Goal: Task Accomplishment & Management: Manage account settings

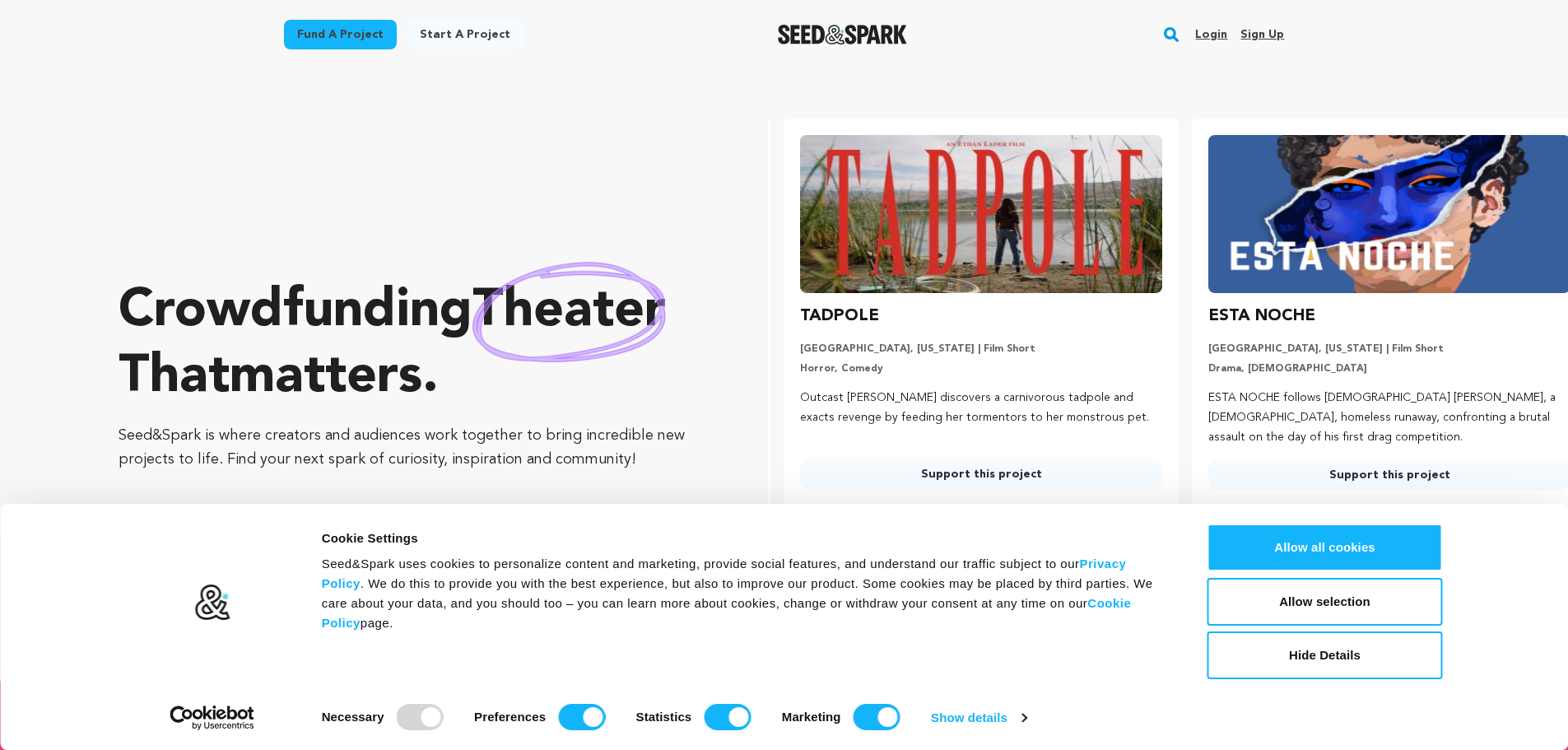
scroll to position [0, 422]
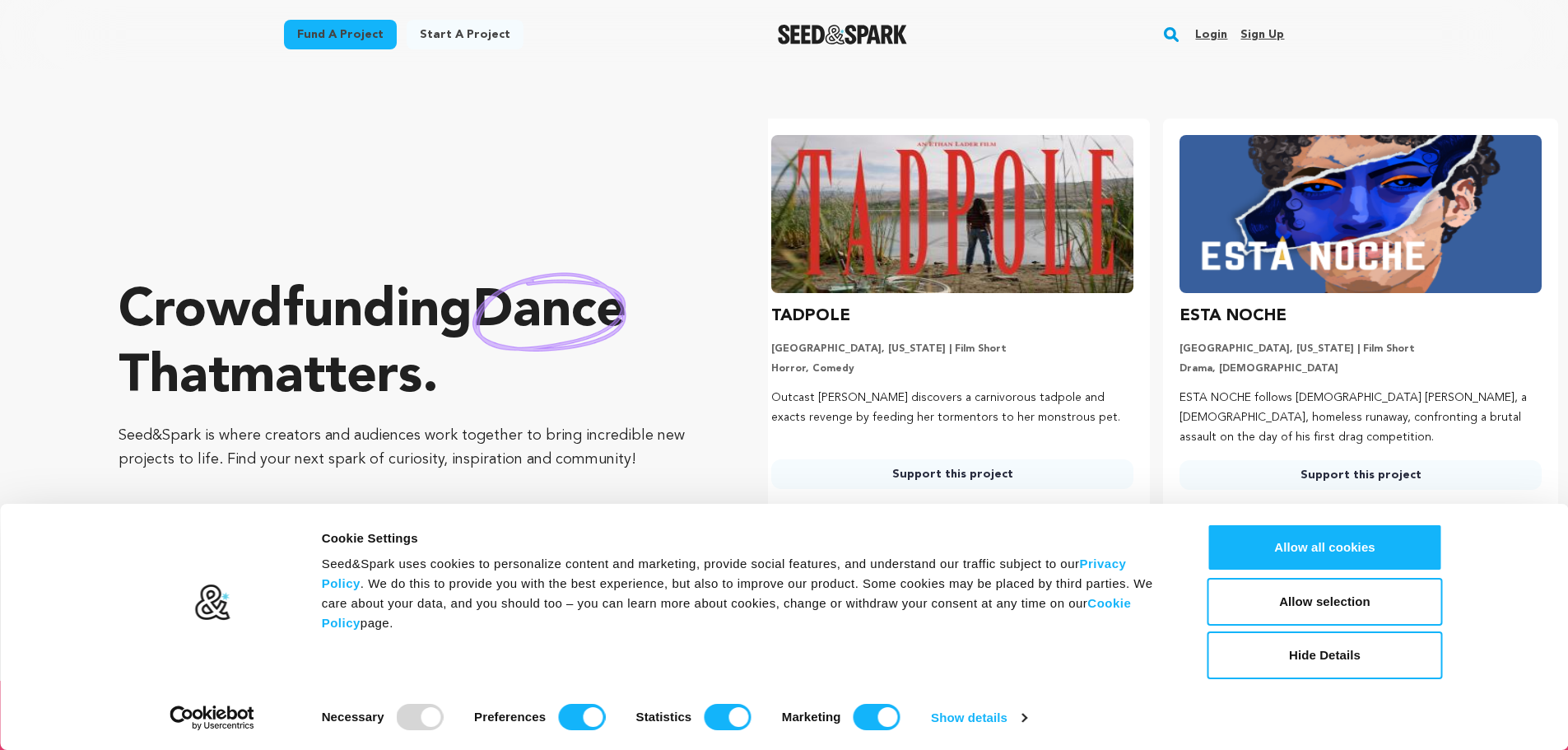
click at [1272, 30] on link "Sign up" at bounding box center [1262, 34] width 44 height 27
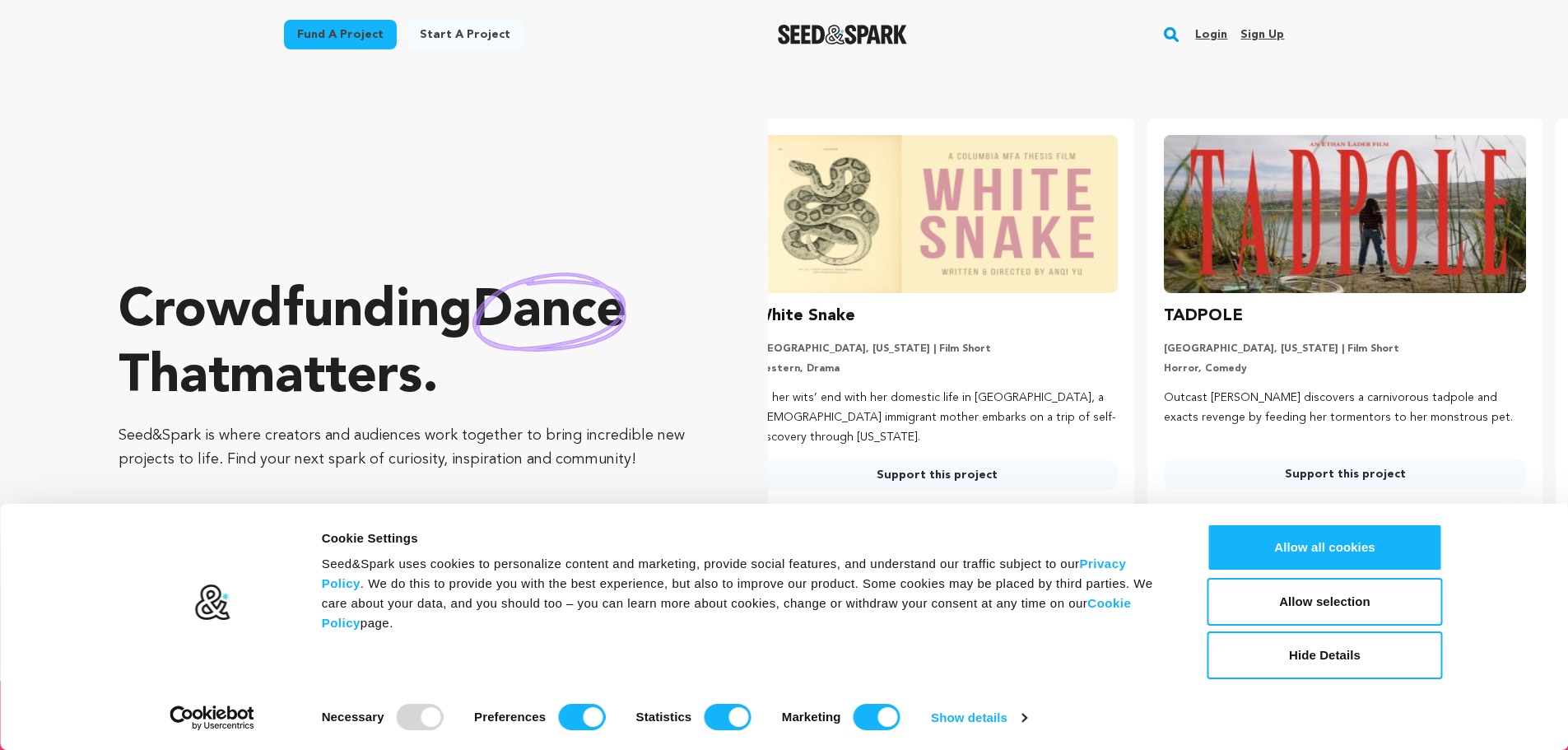
scroll to position [0, 0]
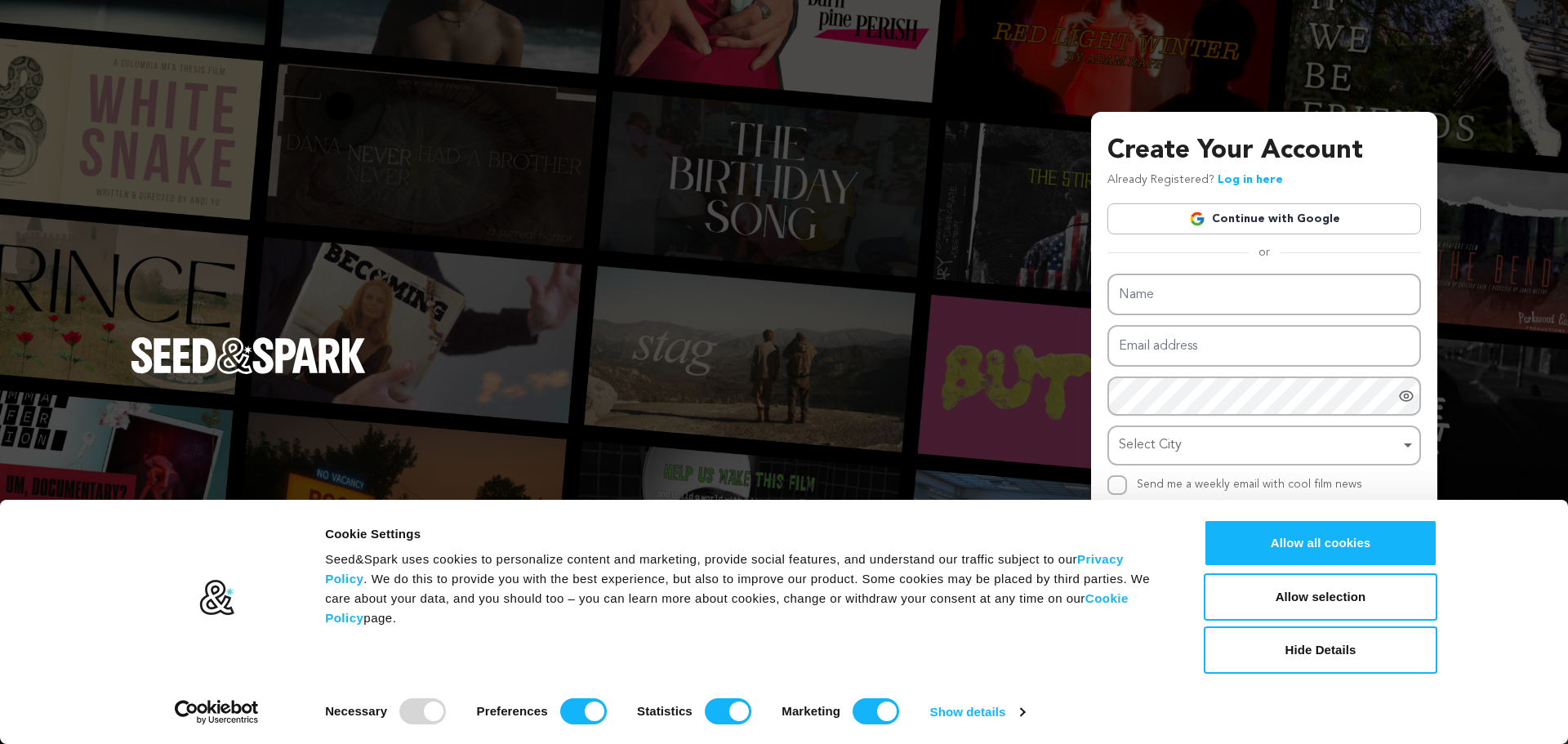
click at [1248, 211] on link "Continue with Google" at bounding box center [1265, 219] width 314 height 31
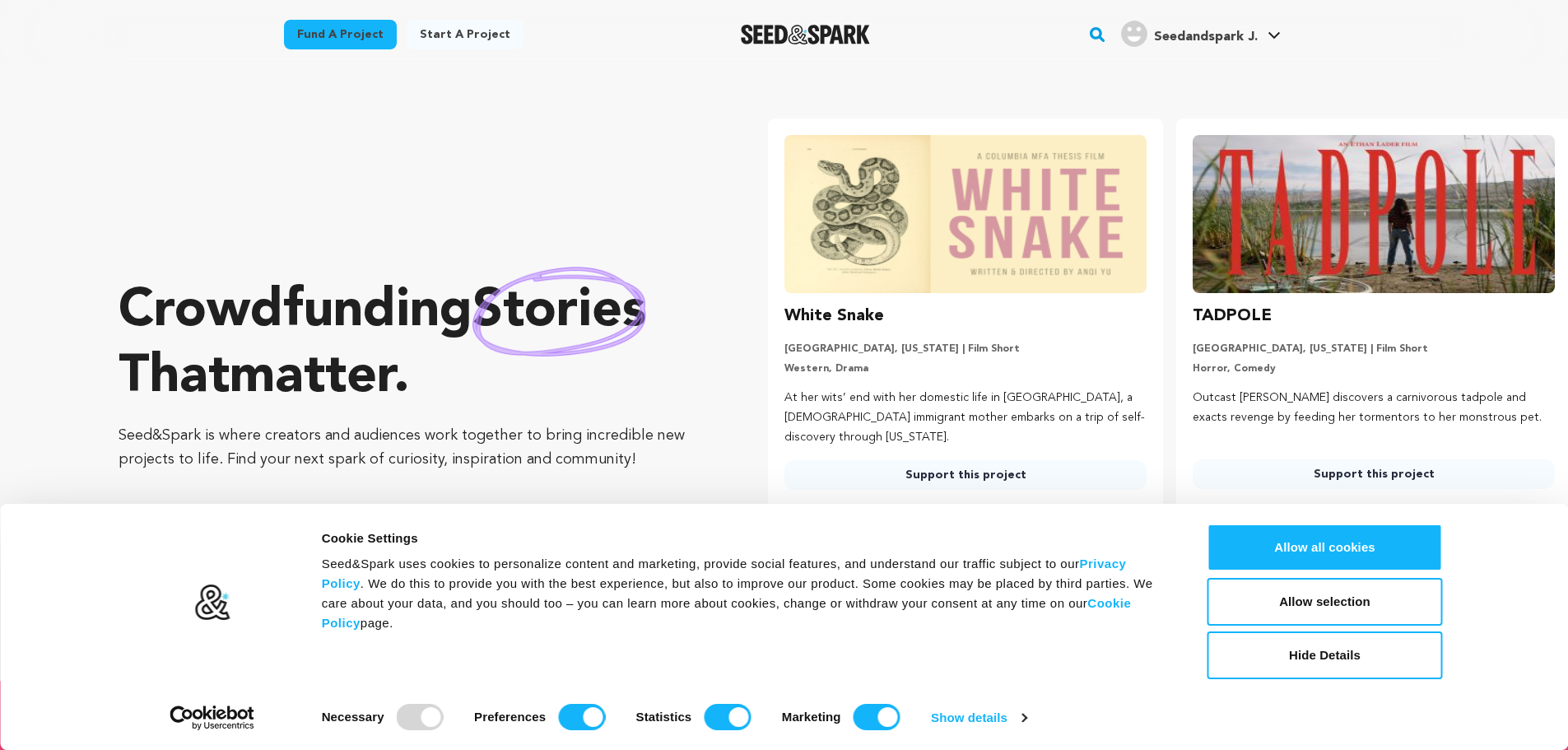
click at [1249, 32] on span "Seedandspark J." at bounding box center [1206, 36] width 104 height 13
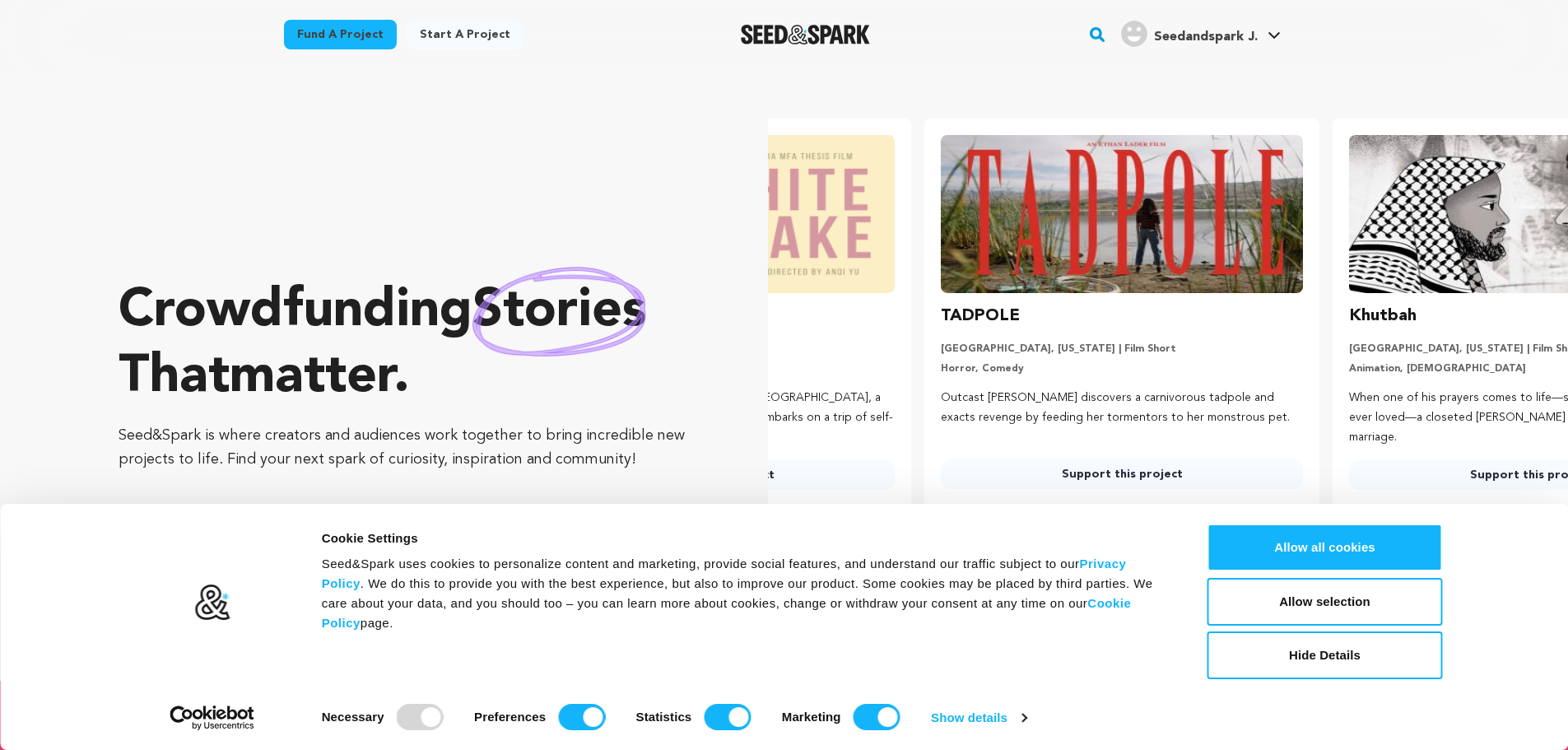
scroll to position [0, 392]
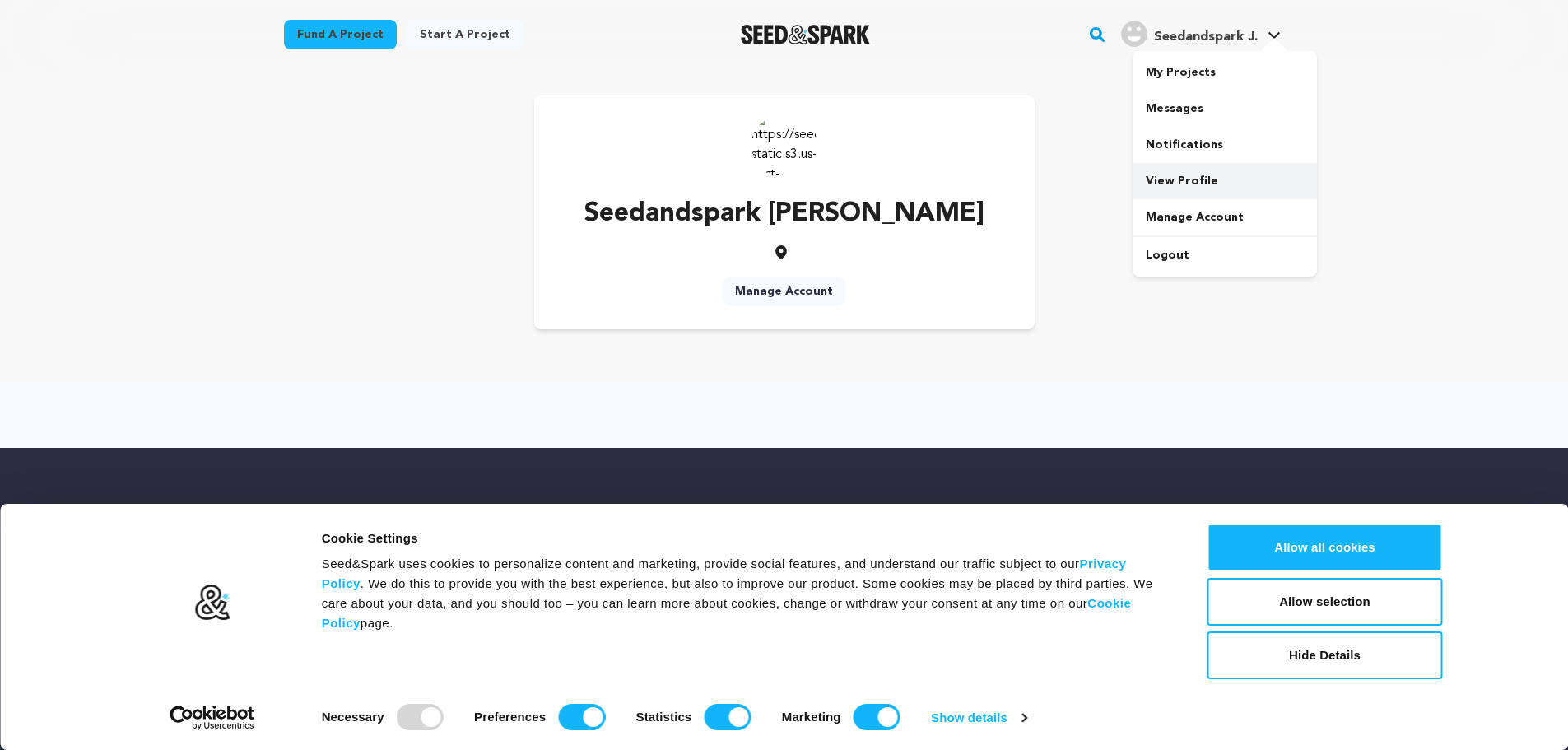
click at [1210, 189] on link "View Profile" at bounding box center [1225, 181] width 185 height 36
click at [1214, 183] on link "View Profile" at bounding box center [1225, 181] width 185 height 36
click at [780, 284] on link "Manage Account" at bounding box center [784, 291] width 125 height 30
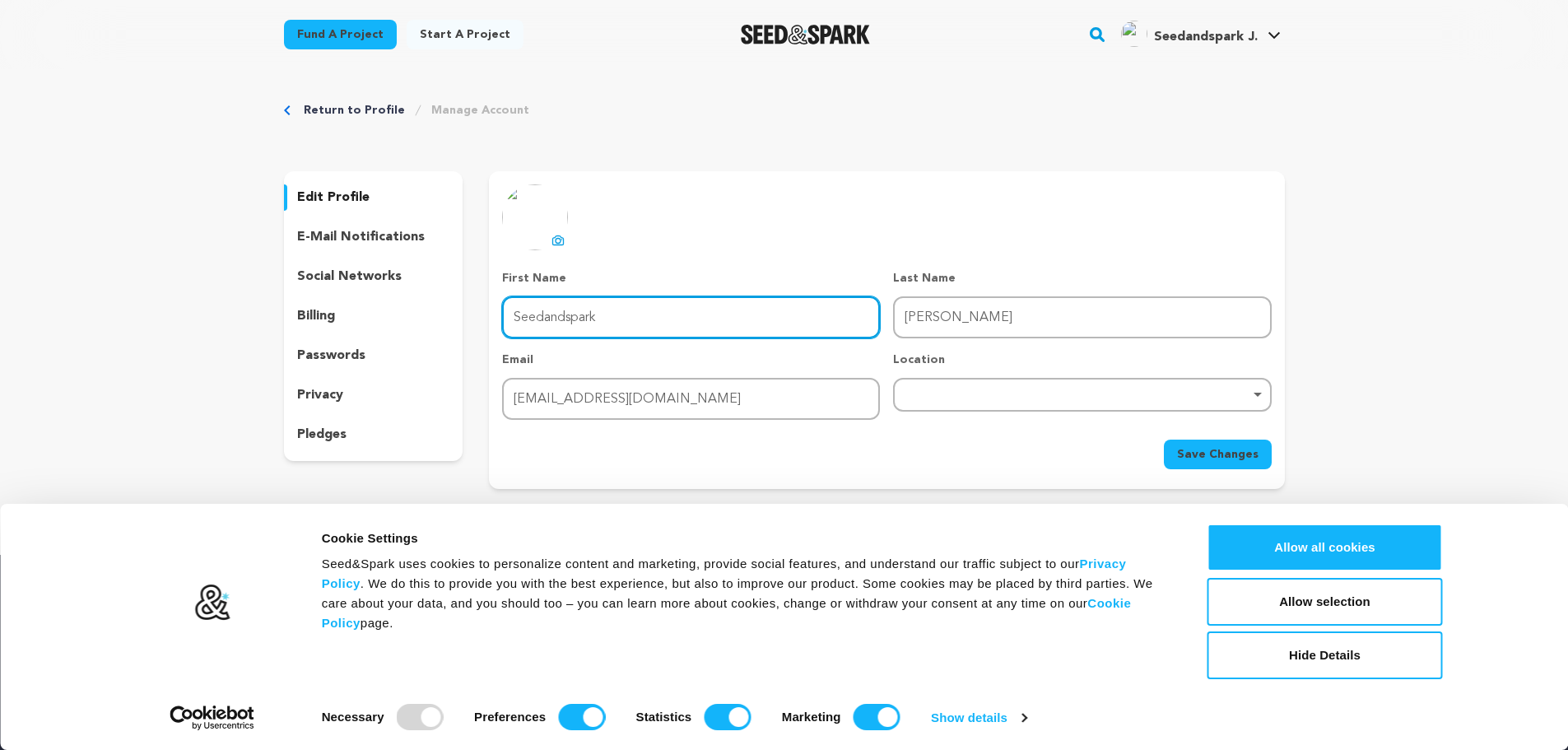
click at [569, 335] on input "Seedandspark" at bounding box center [691, 317] width 378 height 42
click at [593, 330] on input "Seedandspark" at bounding box center [691, 317] width 378 height 42
click at [630, 310] on input "Seedandspark" at bounding box center [691, 317] width 378 height 42
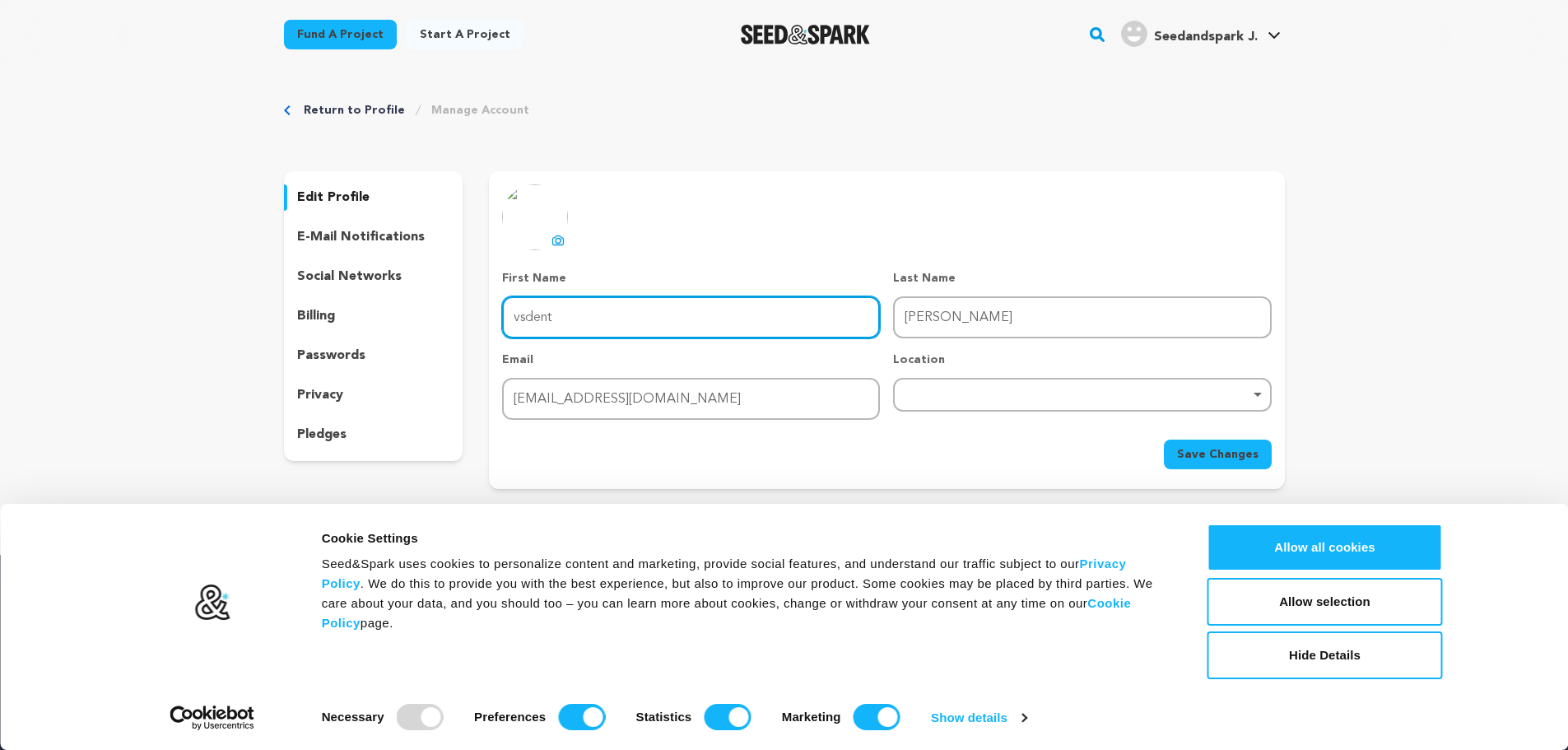
type input "VSDent"
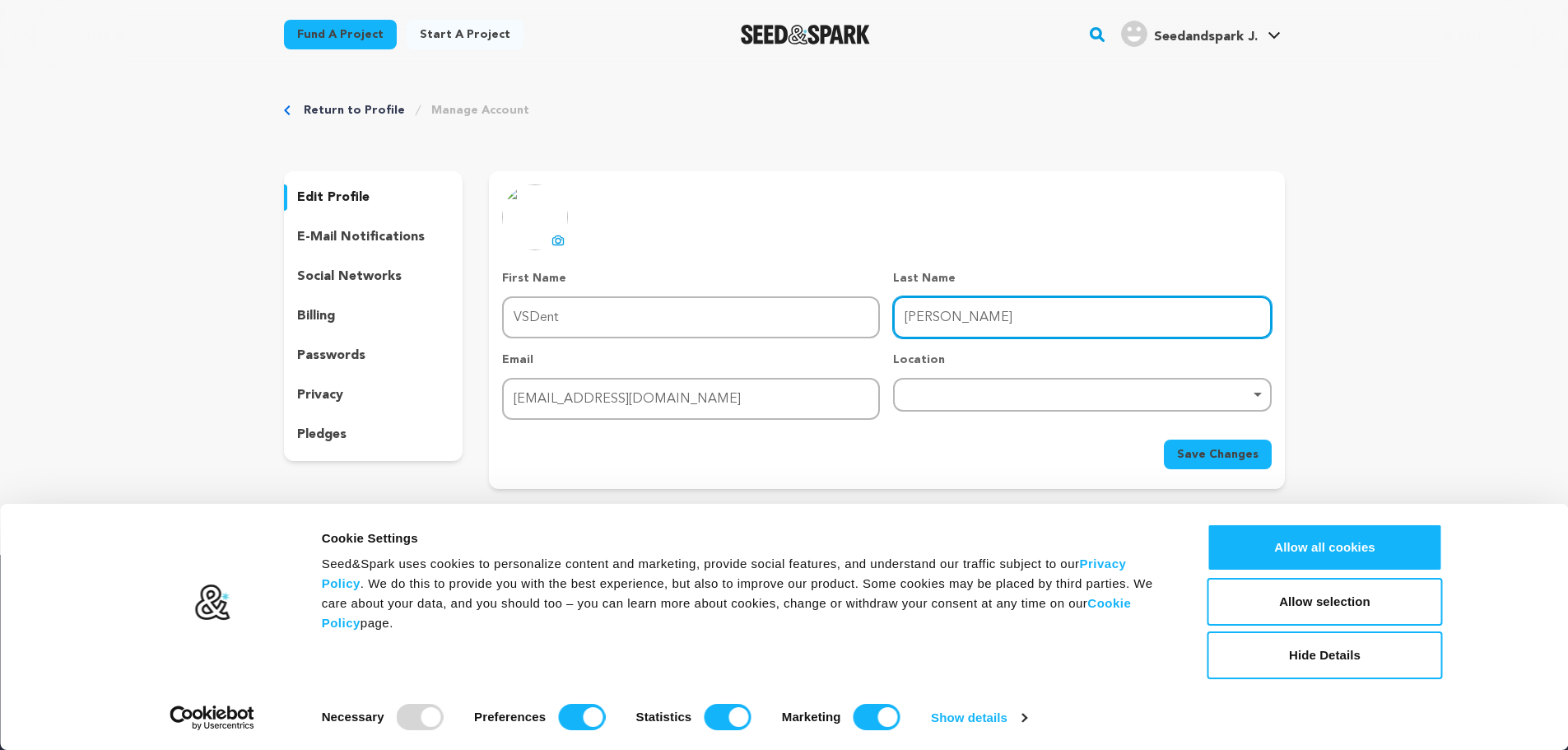
click at [969, 320] on input "John" at bounding box center [1082, 317] width 378 height 42
drag, startPoint x: 969, startPoint y: 320, endPoint x: 814, endPoint y: 328, distance: 155.2
click at [814, 328] on div "First Name First Name VSDent Last Name Last Name John Email Email vsdentdental@…" at bounding box center [886, 345] width 769 height 149
click at [1196, 442] on button "Save Changes" at bounding box center [1218, 454] width 108 height 30
type input "health"
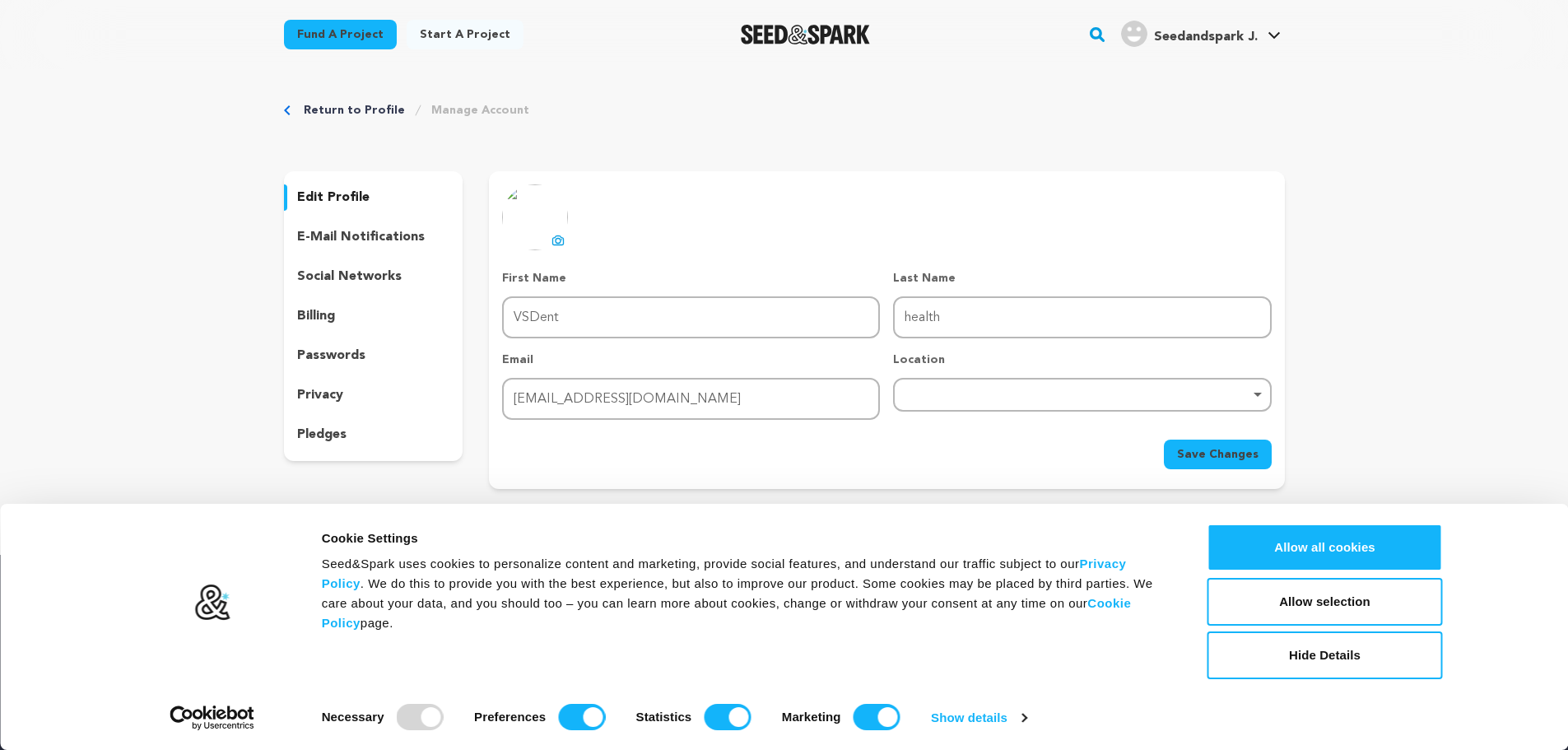
click at [1186, 461] on span "Save Changes" at bounding box center [1218, 454] width 82 height 16
click at [370, 262] on div "edit profile e-mail notifications social networks billing passwords privacy ple…" at bounding box center [374, 315] width 179 height 290
click at [365, 308] on div "billing" at bounding box center [374, 316] width 179 height 27
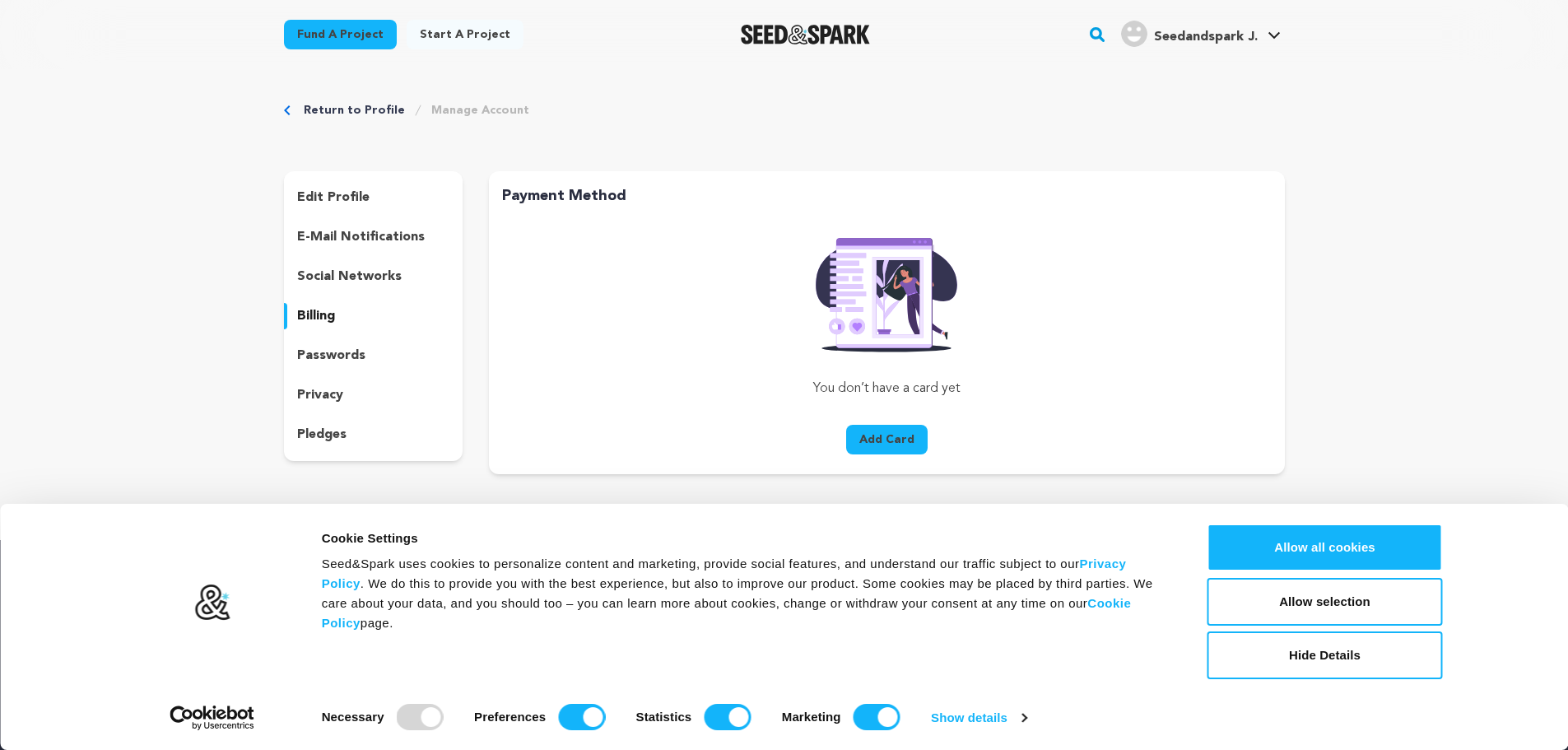
click at [368, 363] on div "passwords" at bounding box center [374, 356] width 179 height 27
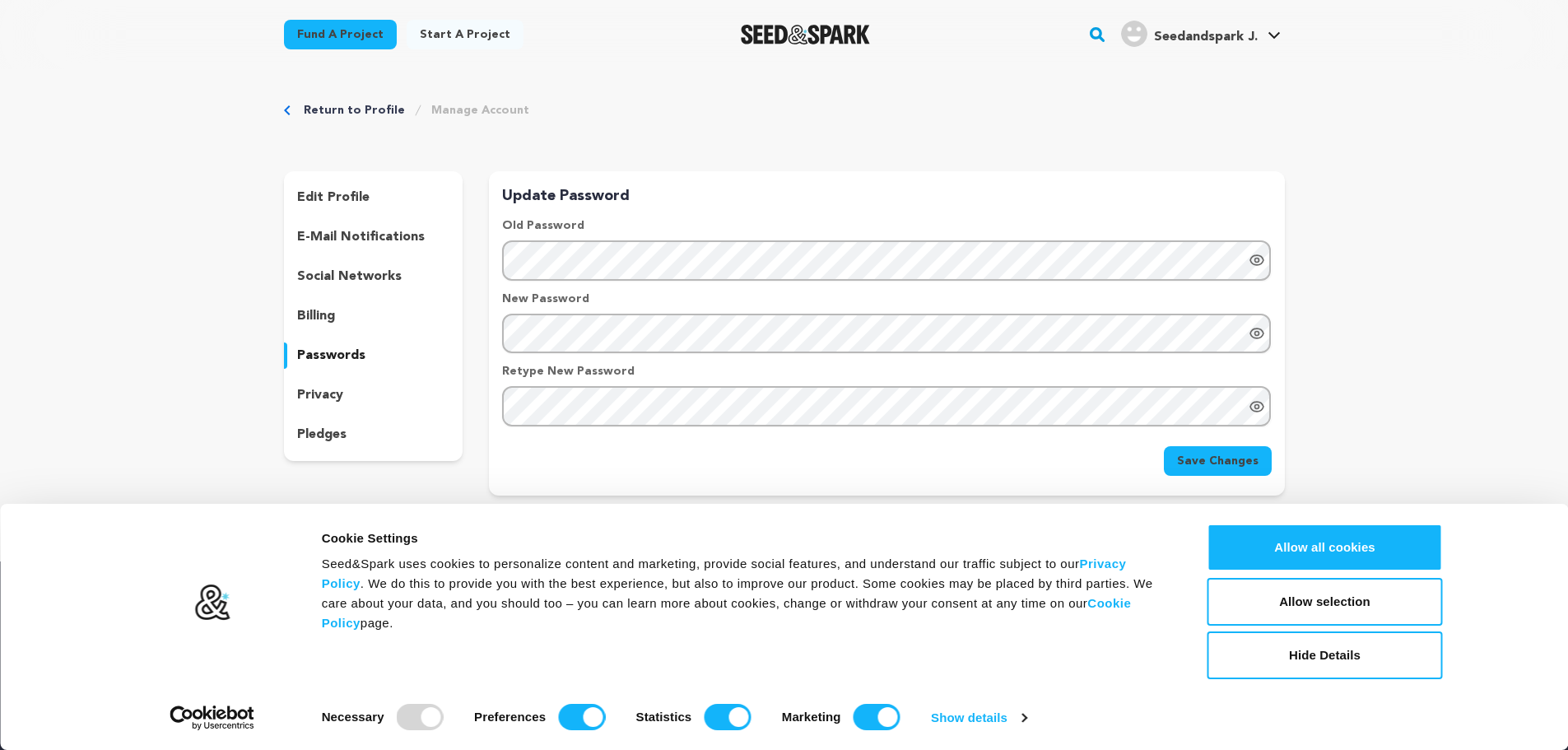
click at [338, 249] on div "e-mail notifications" at bounding box center [374, 237] width 179 height 27
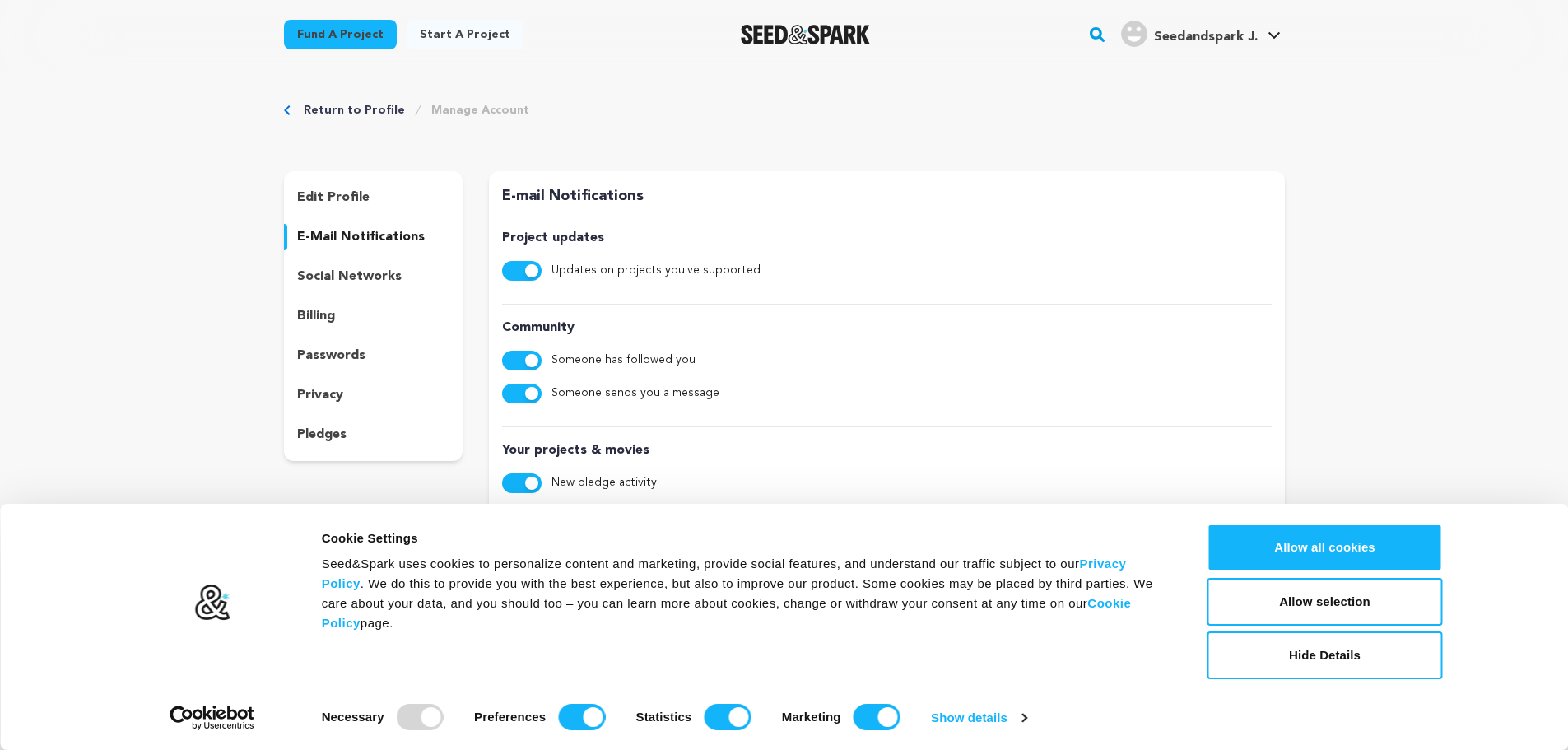
click at [351, 191] on p "edit profile" at bounding box center [333, 198] width 72 height 20
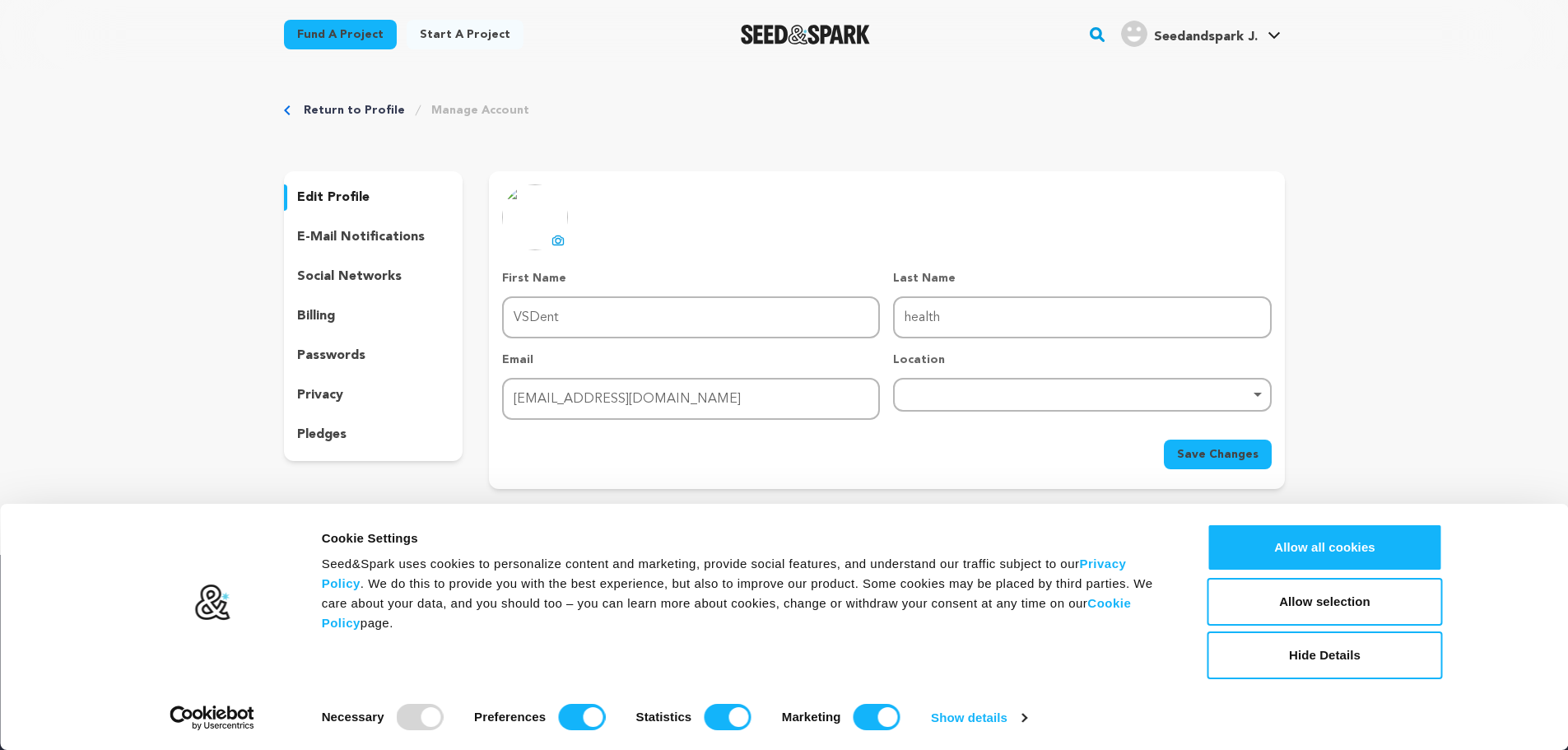
click at [1133, 23] on img "Seedandspark J.'s Profile" at bounding box center [1134, 34] width 27 height 27
click at [1145, 34] on img "Seedandspark J.'s Profile" at bounding box center [1134, 34] width 27 height 27
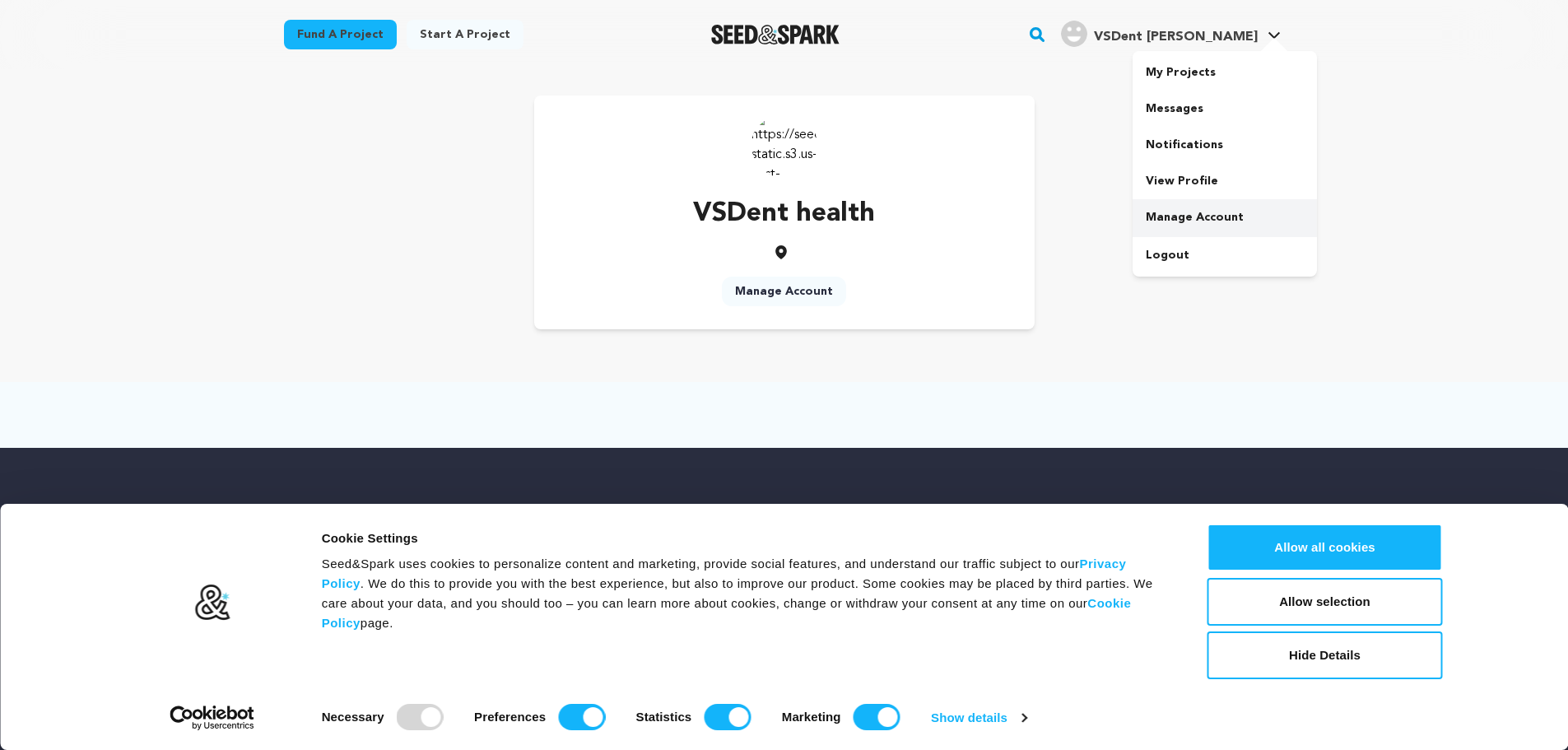
click at [1192, 205] on link "Manage Account" at bounding box center [1225, 217] width 185 height 36
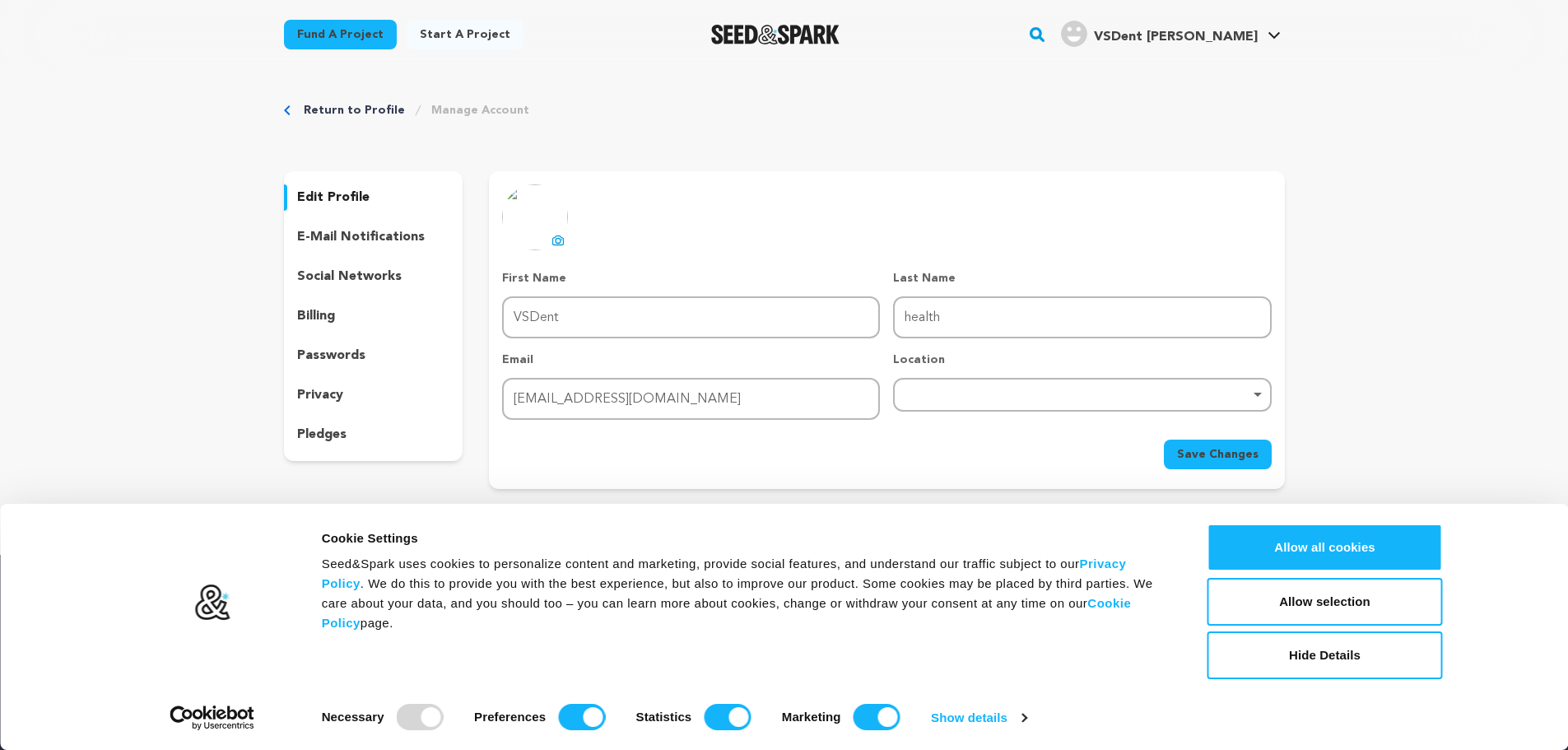
click at [368, 101] on div "Return to Profile Manage Account edit profile e-mail notifications social netwo…" at bounding box center [784, 299] width 1054 height 460
click at [370, 107] on link "Return to Profile" at bounding box center [355, 110] width 101 height 16
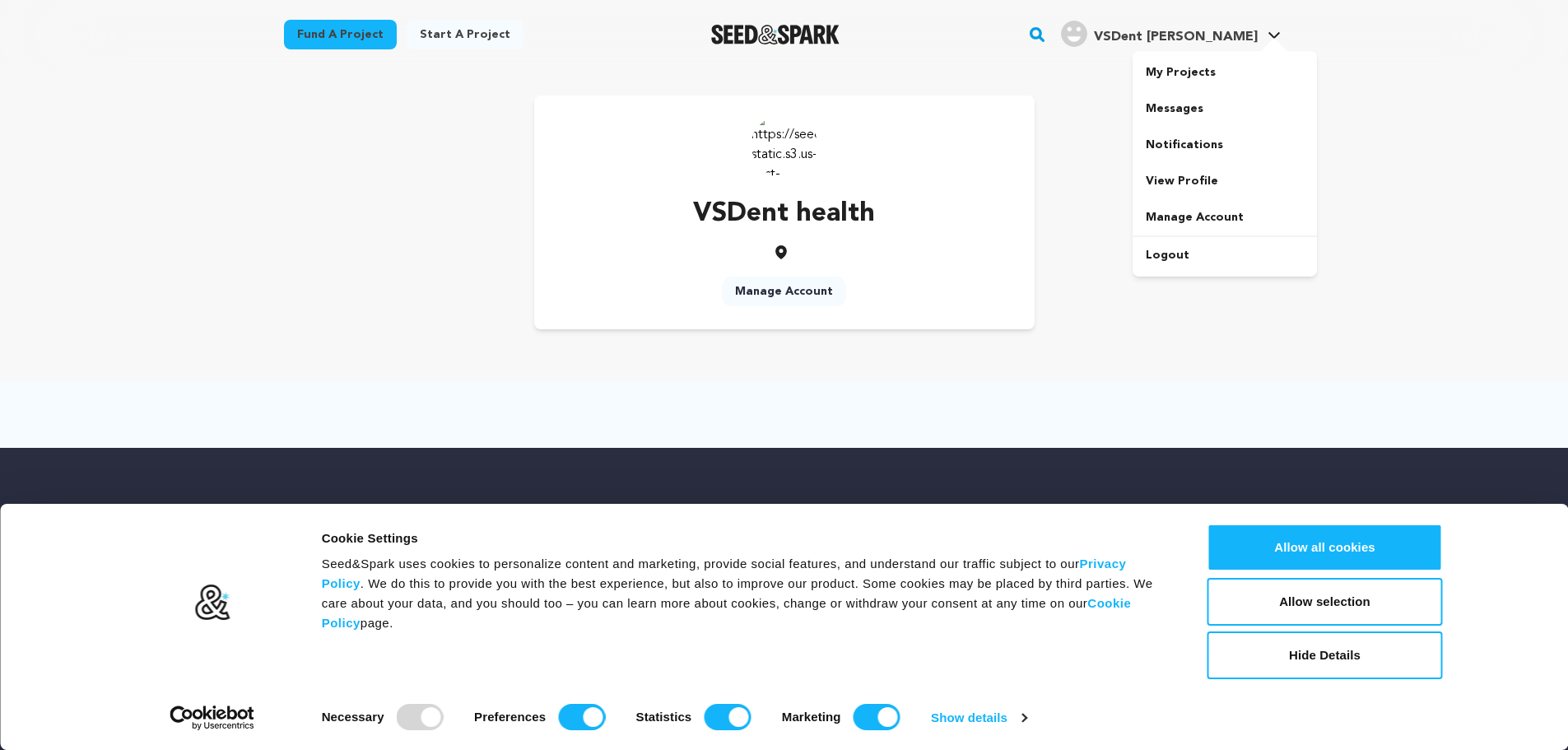
click at [1236, 40] on span "VSDent [PERSON_NAME]" at bounding box center [1176, 36] width 164 height 13
click at [1196, 46] on h4 "VSDent [PERSON_NAME]" at bounding box center [1176, 37] width 164 height 20
click at [1200, 19] on link "VSDent h. VSDent h." at bounding box center [1171, 32] width 227 height 30
click at [1201, 31] on span "VSDent [PERSON_NAME]" at bounding box center [1176, 36] width 164 height 13
click at [1211, 177] on link "View Profile" at bounding box center [1225, 181] width 185 height 36
